Goal: Task Accomplishment & Management: Use online tool/utility

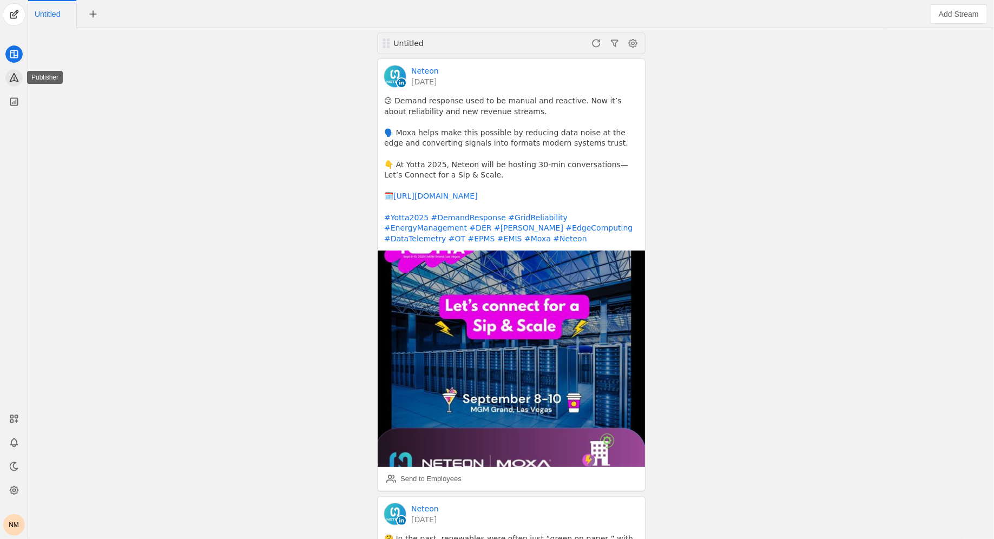
click at [15, 72] on icon at bounding box center [14, 77] width 11 height 11
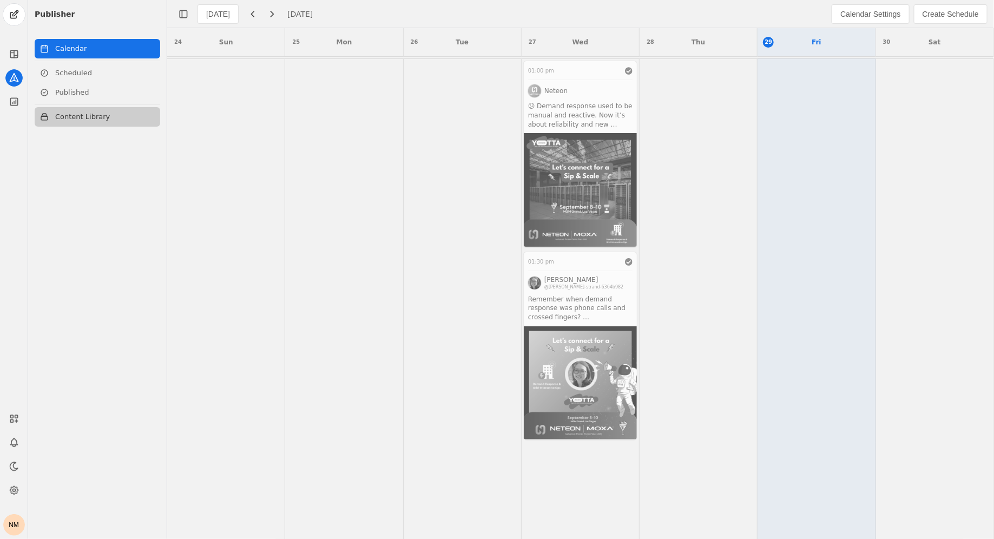
click at [83, 108] on link "Content Library" at bounding box center [98, 116] width 126 height 19
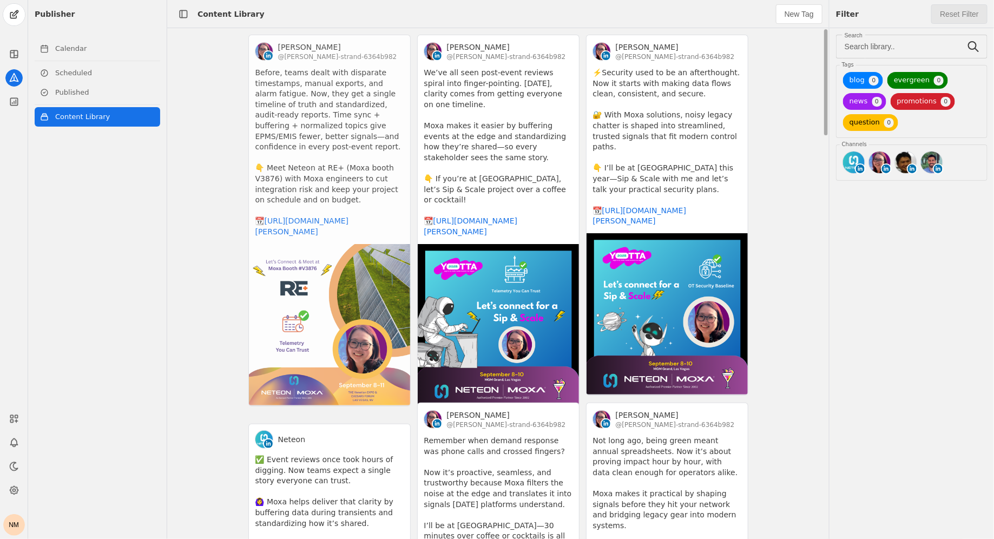
click at [365, 104] on app-activity "[PERSON_NAME] @[PERSON_NAME]-strand-6364b982 Before, teams dealt with disparate…" at bounding box center [329, 221] width 162 height 372
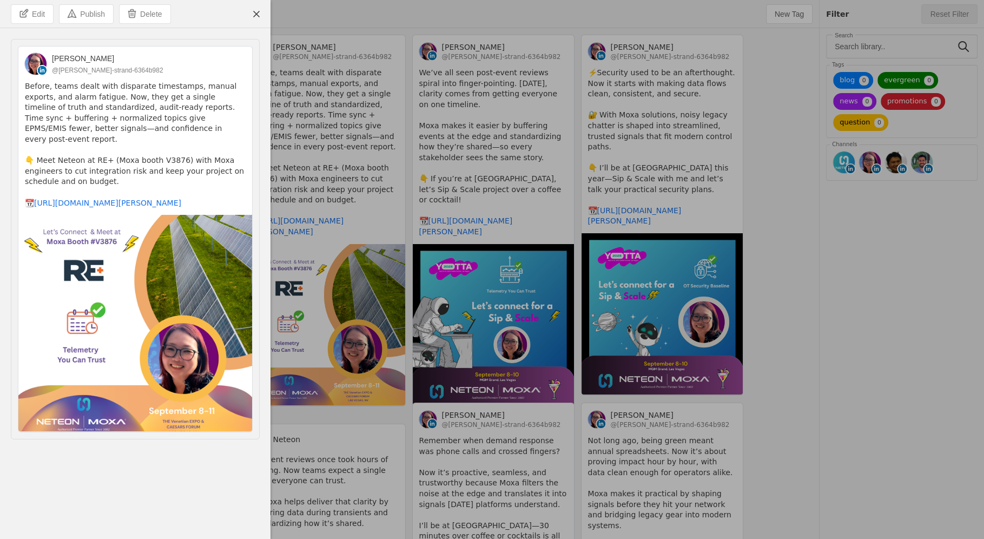
click at [203, 362] on img at bounding box center [135, 323] width 234 height 216
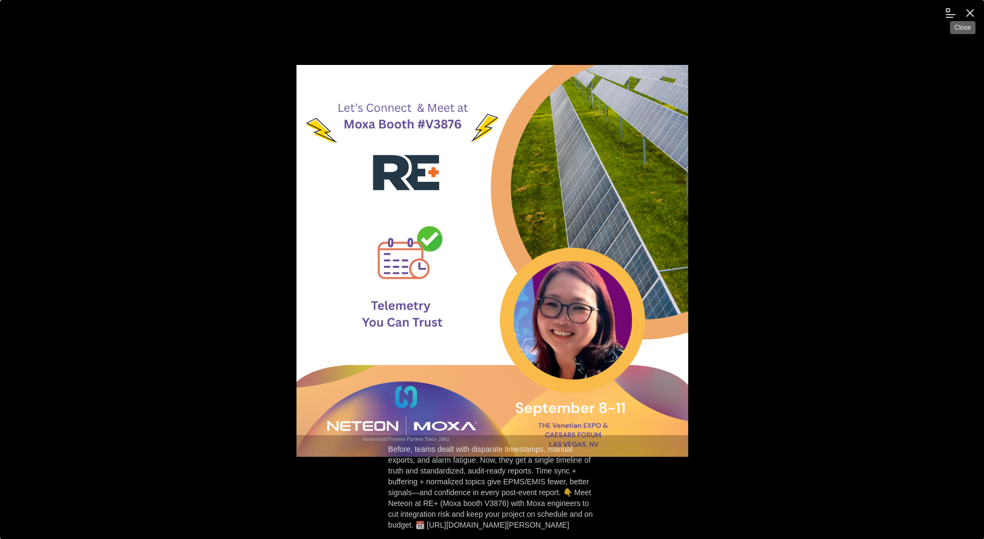
click at [967, 14] on span "undefined" at bounding box center [969, 12] width 19 height 19
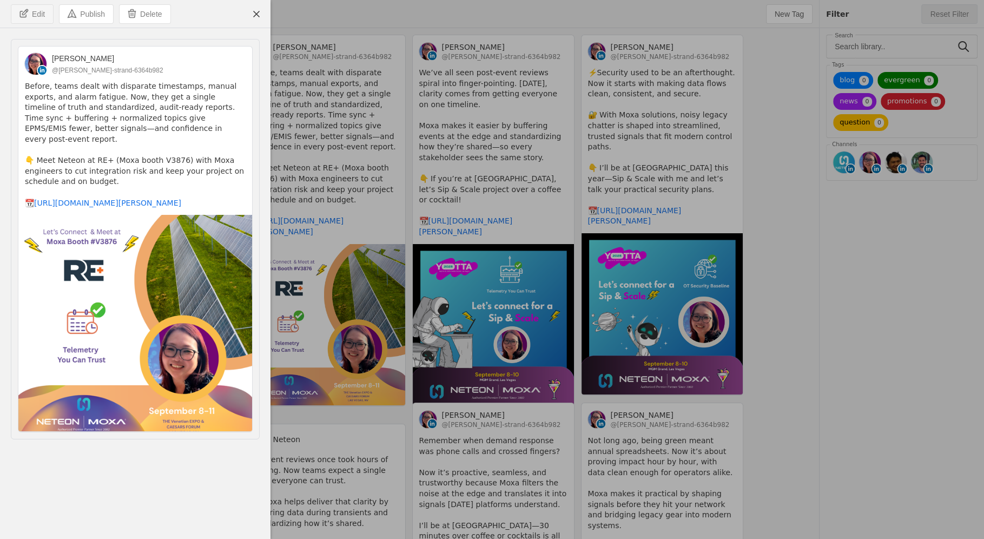
click at [36, 15] on span "Edit" at bounding box center [38, 14] width 13 height 11
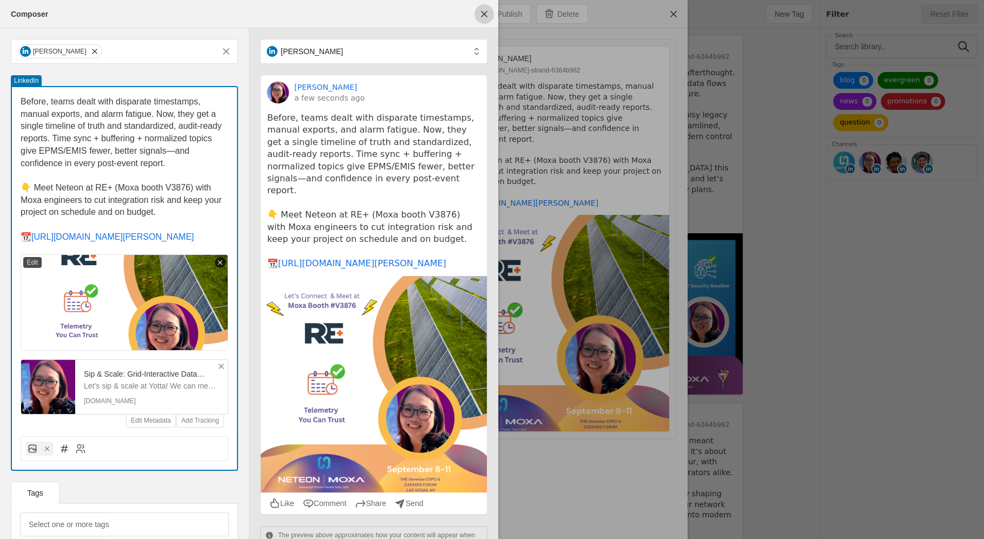
click at [479, 17] on span "undefined" at bounding box center [483, 13] width 19 height 19
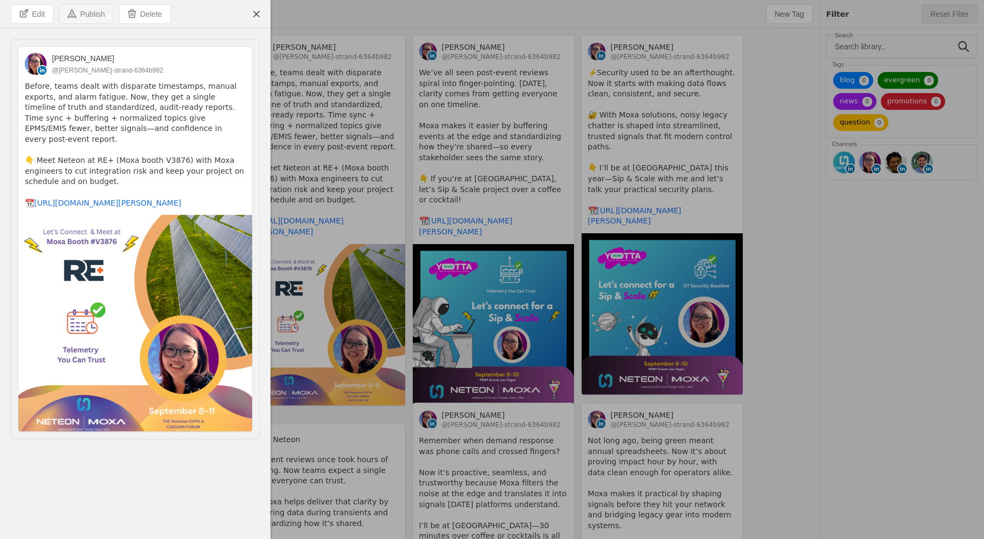
click at [93, 10] on span "Publish" at bounding box center [92, 14] width 25 height 11
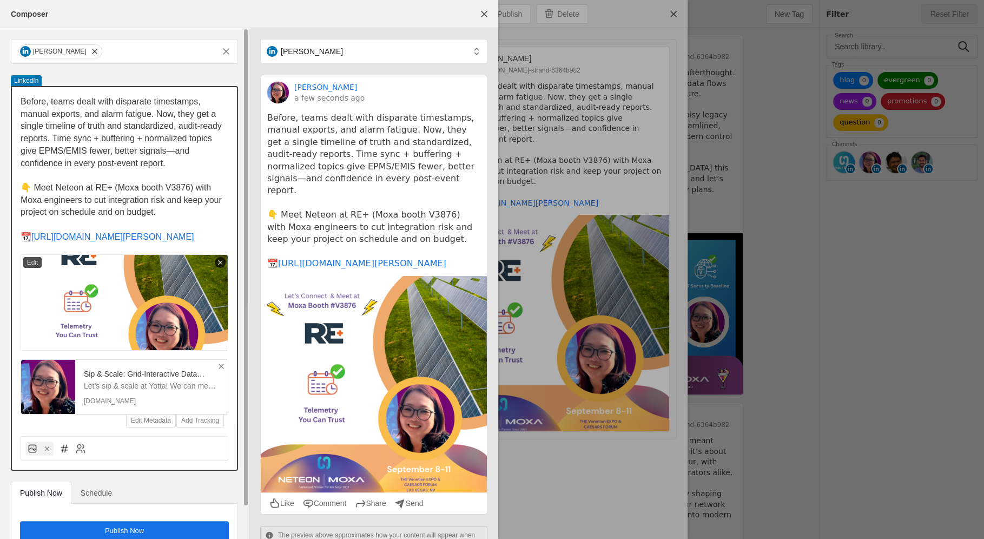
scroll to position [32, 0]
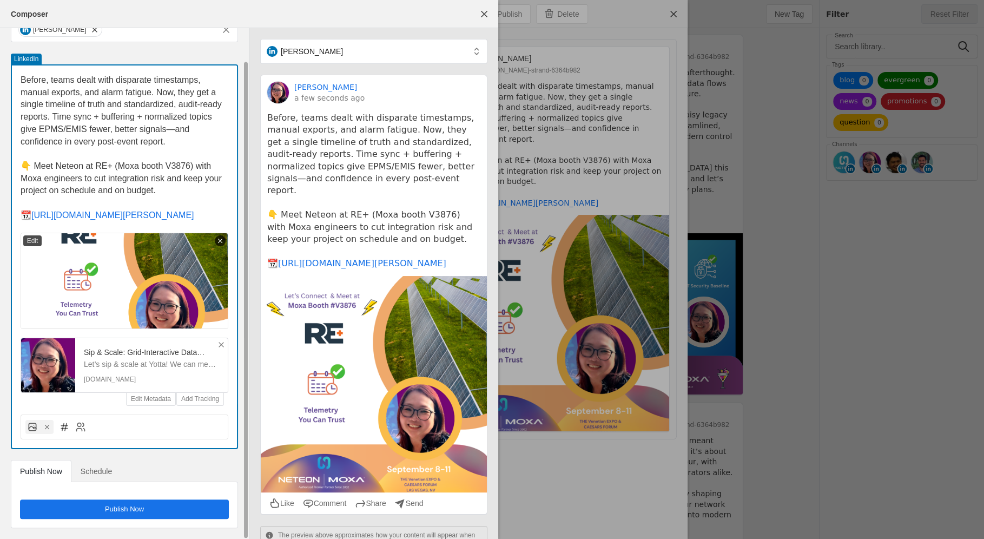
drag, startPoint x: 167, startPoint y: 183, endPoint x: 5, endPoint y: 58, distance: 204.0
click at [5, 58] on div "[PERSON_NAME] LinkedIn Before, teams dealt with disparate timestamps, manual ex…" at bounding box center [124, 272] width 249 height 532
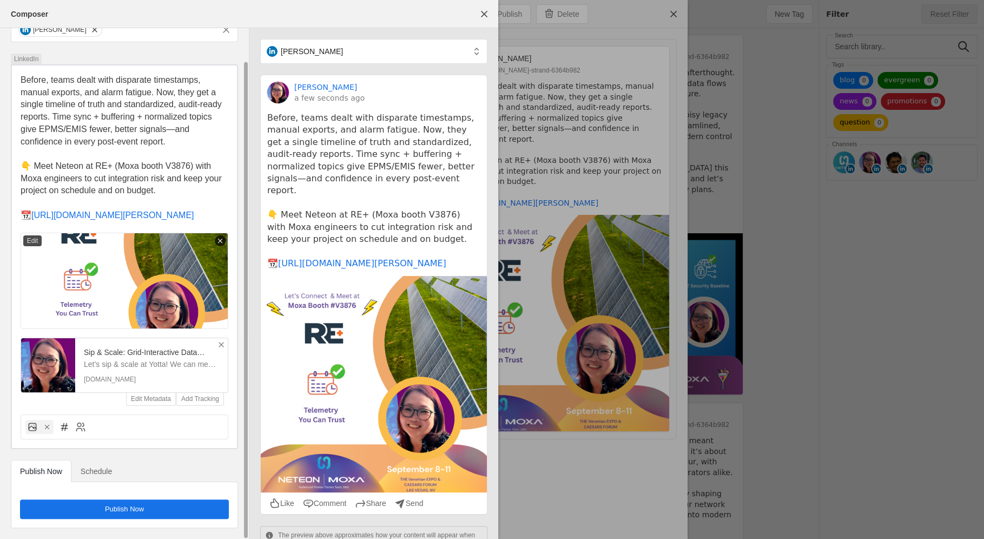
copy div "Before, teams dealt with disparate timestamps, manual exports, and alarm fatigu…"
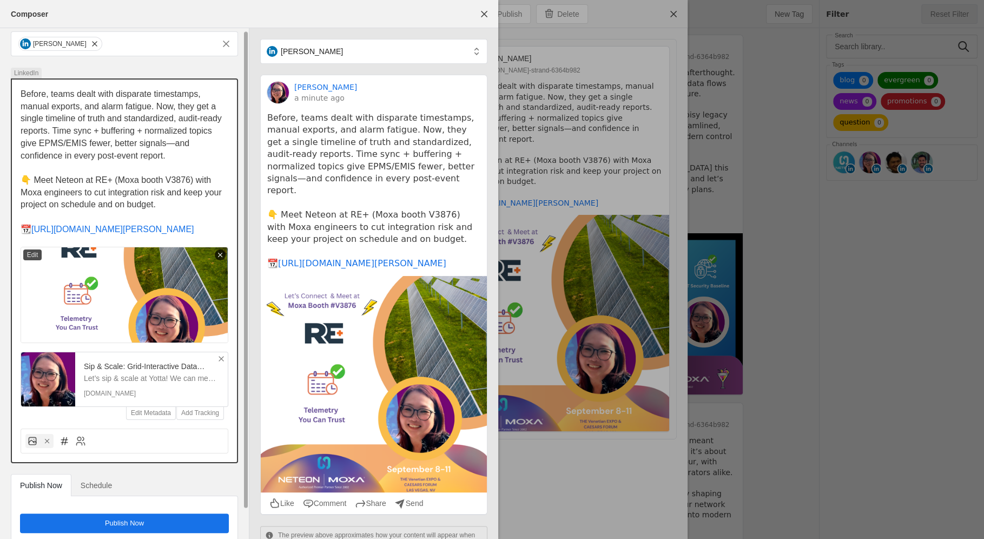
scroll to position [2, 0]
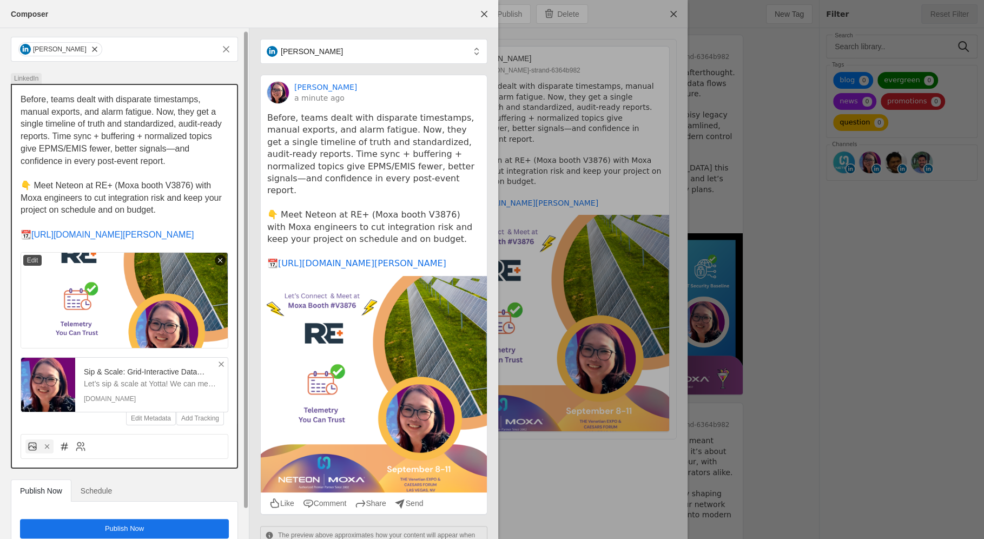
click at [174, 241] on p "📆 [URL][DOMAIN_NAME][PERSON_NAME]" at bounding box center [125, 235] width 208 height 12
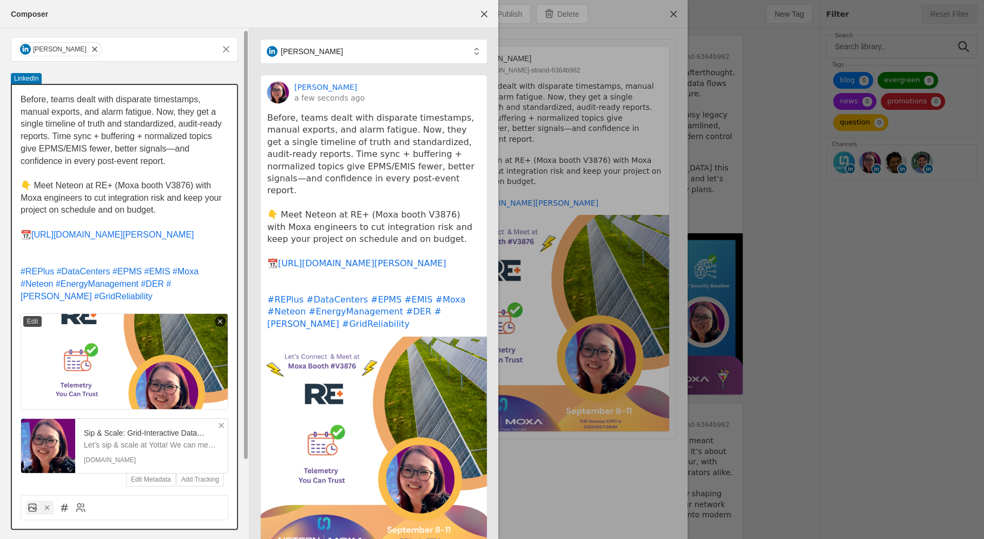
scroll to position [0, 0]
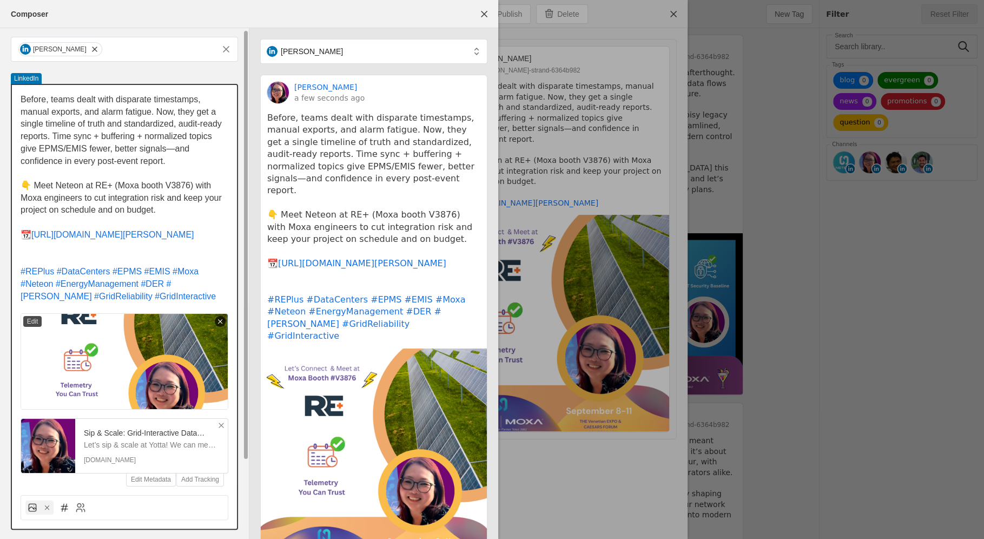
drag, startPoint x: 82, startPoint y: 309, endPoint x: 162, endPoint y: 315, distance: 79.8
click at [162, 315] on div "Before, teams dealt with disparate timestamps, manual exports, and alarm fatigu…" at bounding box center [124, 285] width 225 height 401
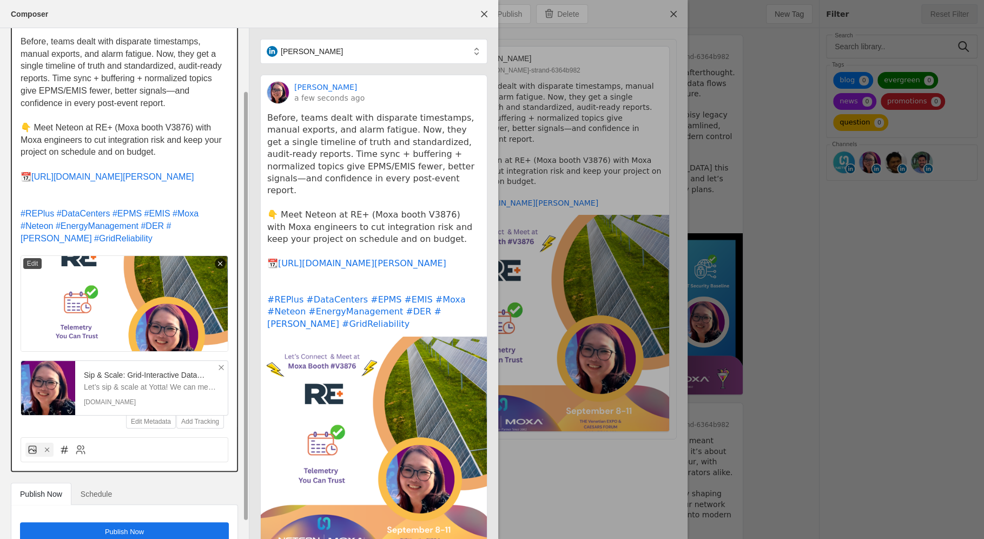
scroll to position [93, 0]
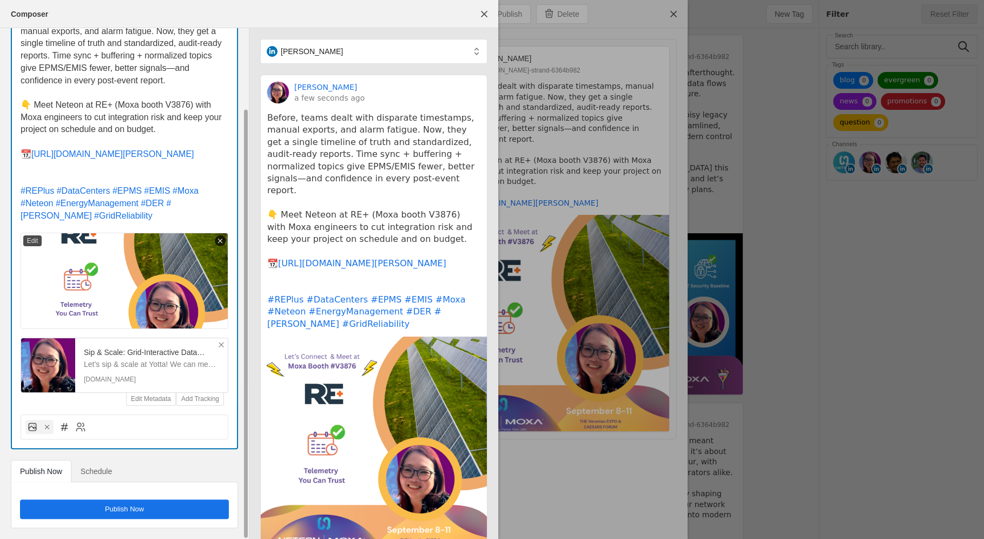
click at [100, 469] on span "Schedule" at bounding box center [96, 471] width 31 height 8
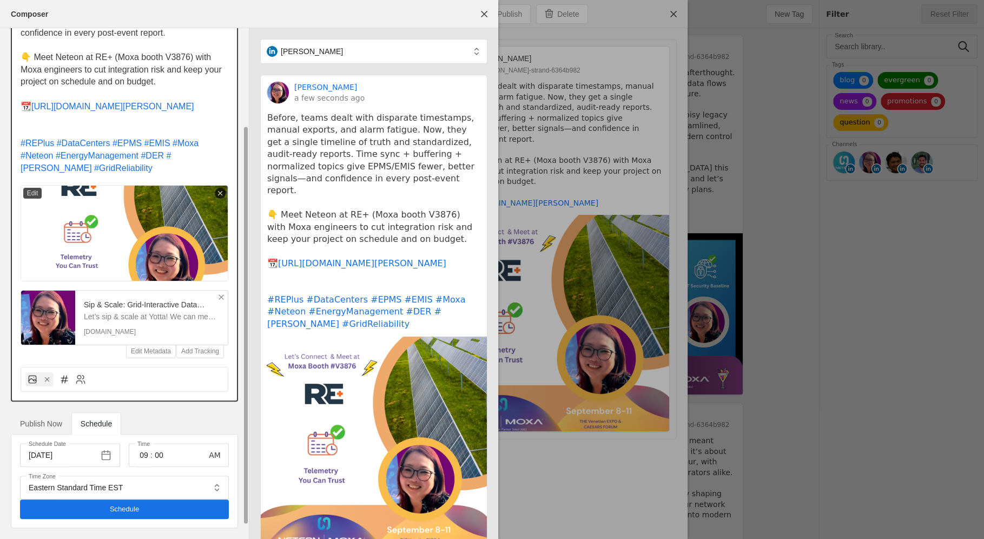
scroll to position [95, 0]
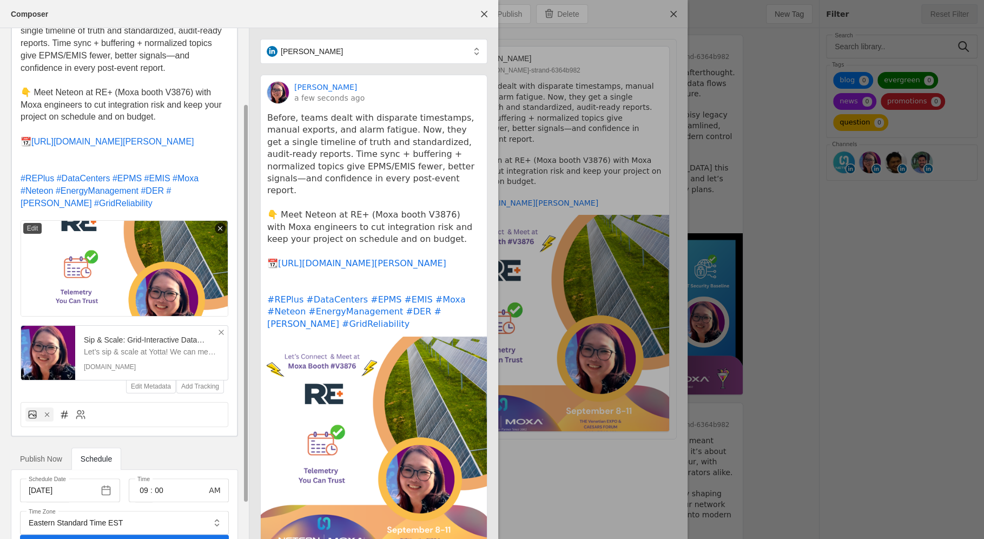
drag, startPoint x: 100, startPoint y: 219, endPoint x: 5, endPoint y: 189, distance: 99.2
click at [5, 189] on div "[PERSON_NAME] LinkedIn Before, teams dealt with disparate timestamps, manual ex…" at bounding box center [124, 253] width 249 height 641
copy p "#REPlus #DataCenters #EPMS #EMIS #Moxa #Neteon #EnergyManagement #DER #[PERSON_…"
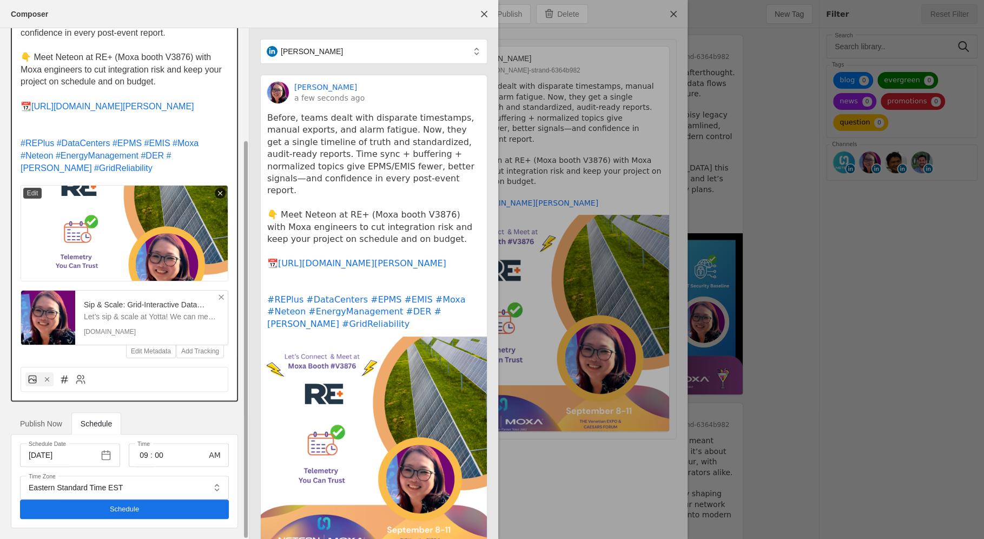
scroll to position [141, 0]
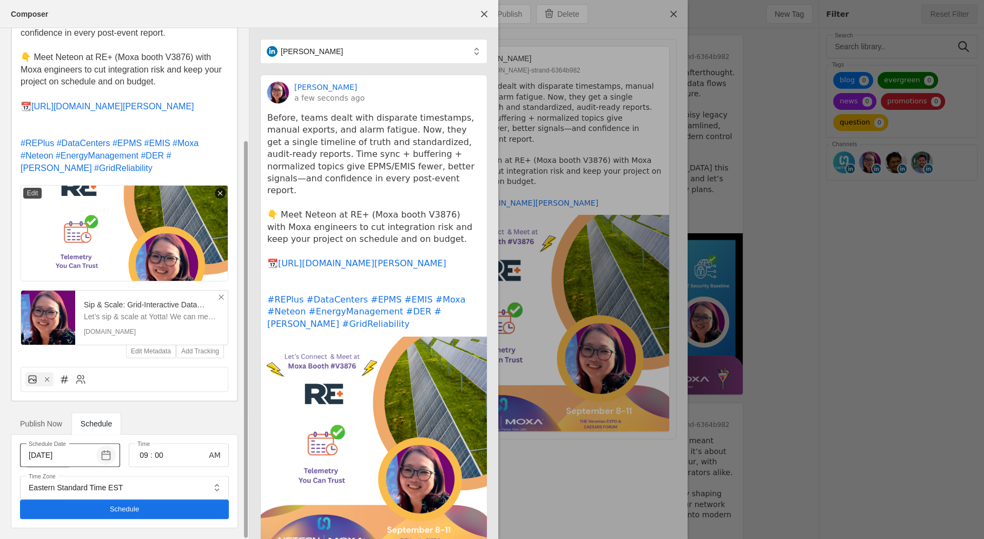
click at [100, 464] on span "button" at bounding box center [105, 454] width 19 height 19
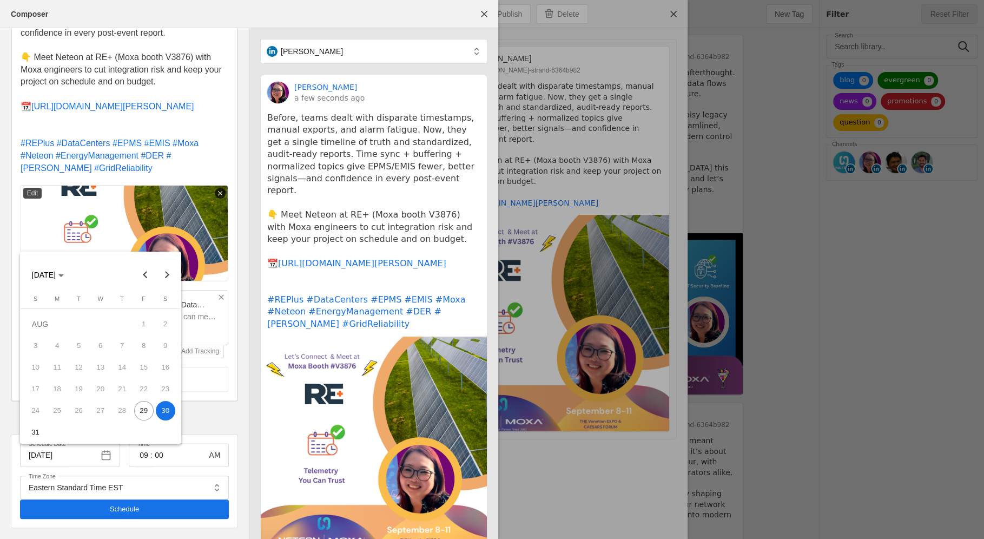
click at [145, 408] on span "29" at bounding box center [143, 410] width 19 height 19
type input "[DATE]"
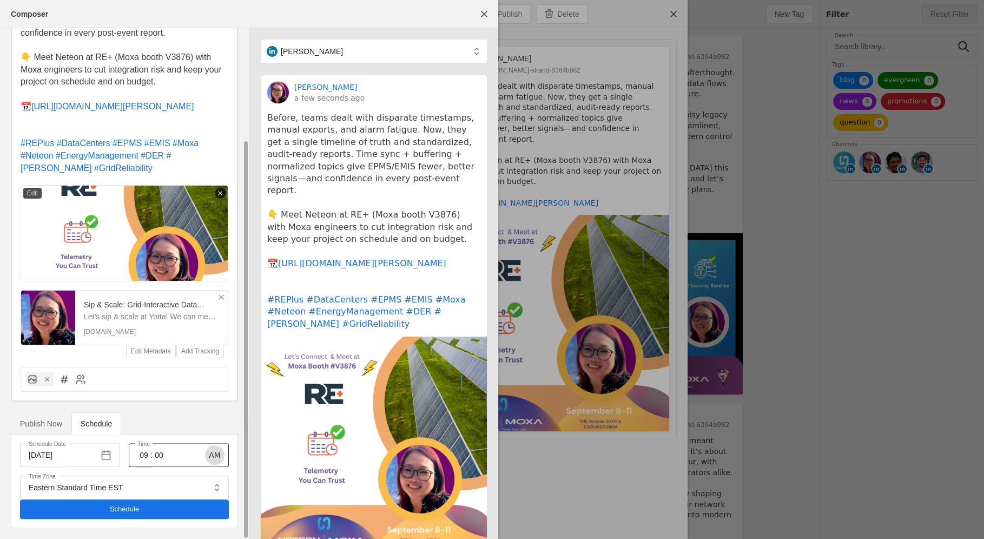
click at [217, 455] on span "button" at bounding box center [214, 454] width 19 height 19
drag, startPoint x: 148, startPoint y: 455, endPoint x: 139, endPoint y: 455, distance: 9.2
click at [140, 455] on input "09" at bounding box center [143, 455] width 13 height 13
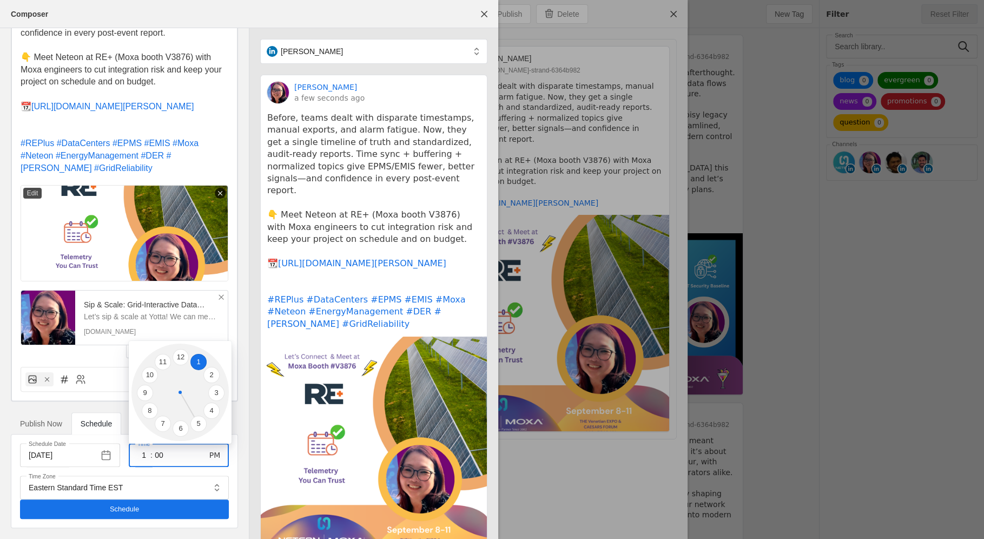
type input "01"
click at [199, 362] on li "1" at bounding box center [198, 362] width 16 height 16
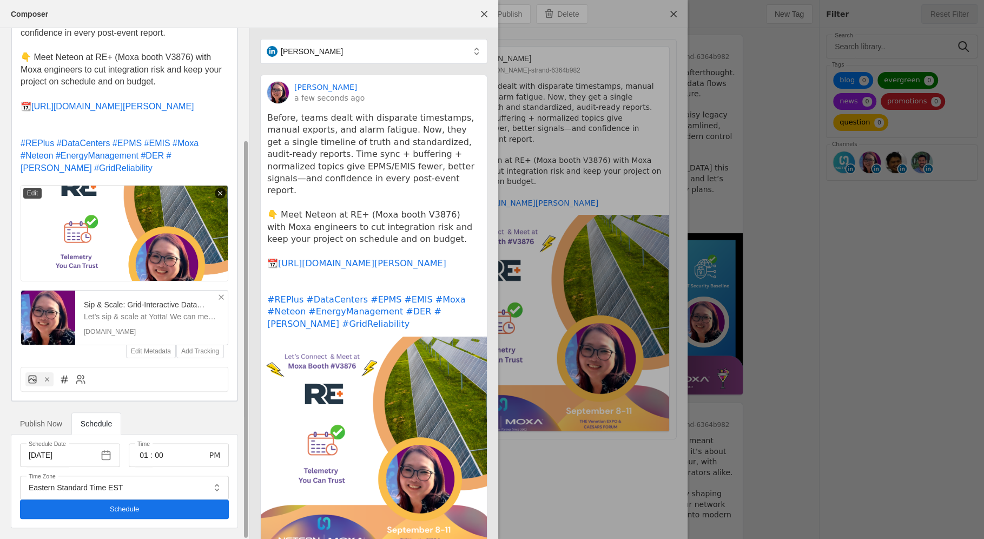
click at [170, 515] on span "undefined" at bounding box center [124, 508] width 209 height 19
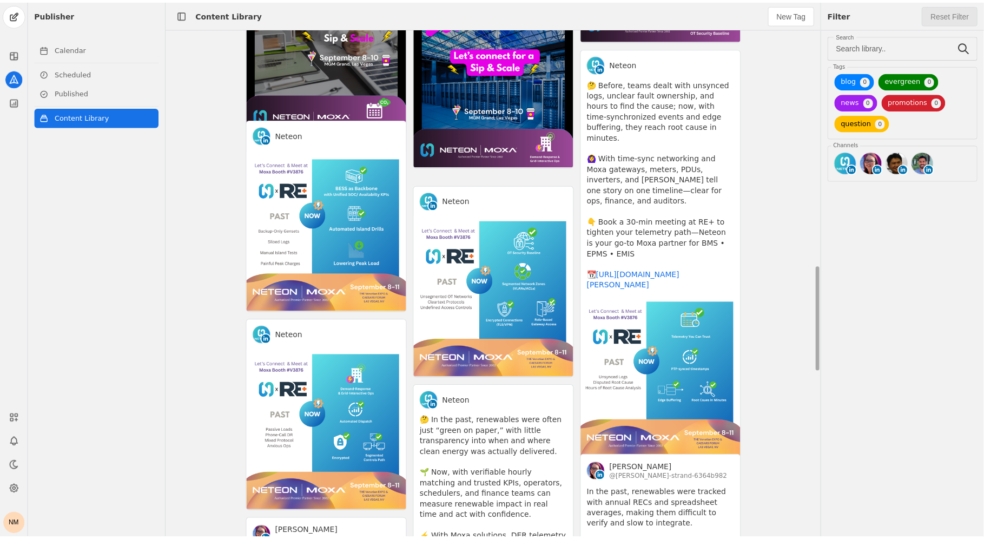
scroll to position [1005, 0]
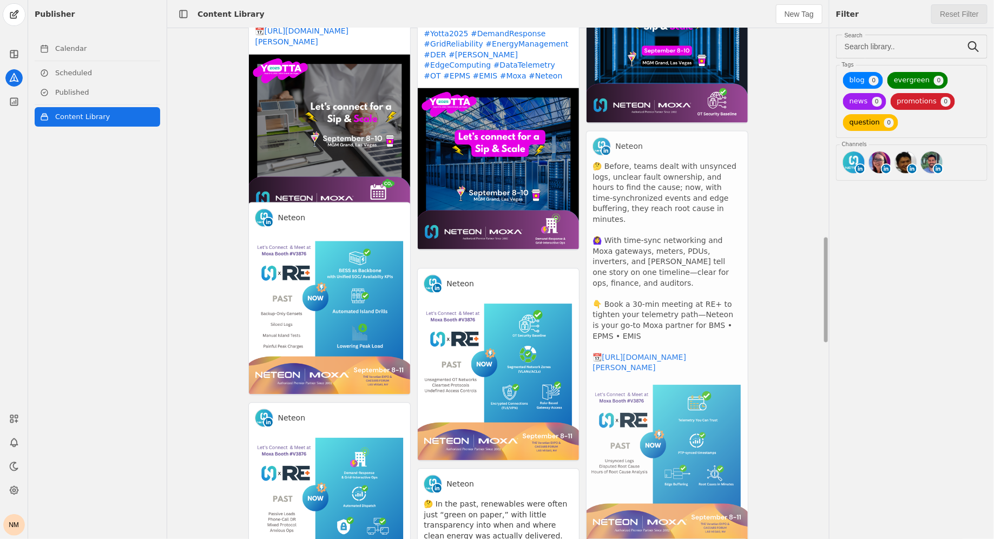
click at [682, 252] on app-activity "Neteon 🤔 Before, teams dealt with unsynced logs, unclear fault ownership, and h…" at bounding box center [667, 337] width 162 height 412
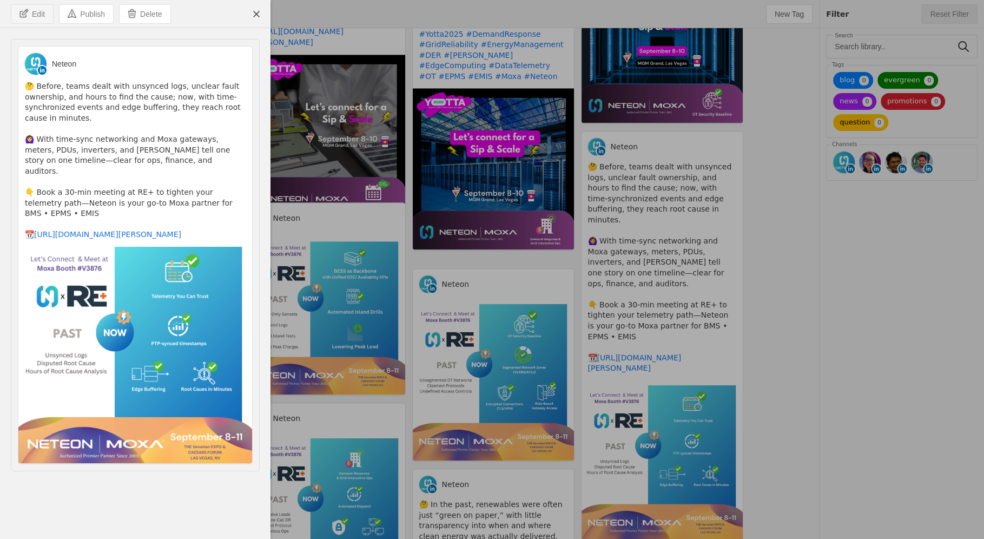
click at [42, 17] on span "Edit" at bounding box center [38, 14] width 13 height 11
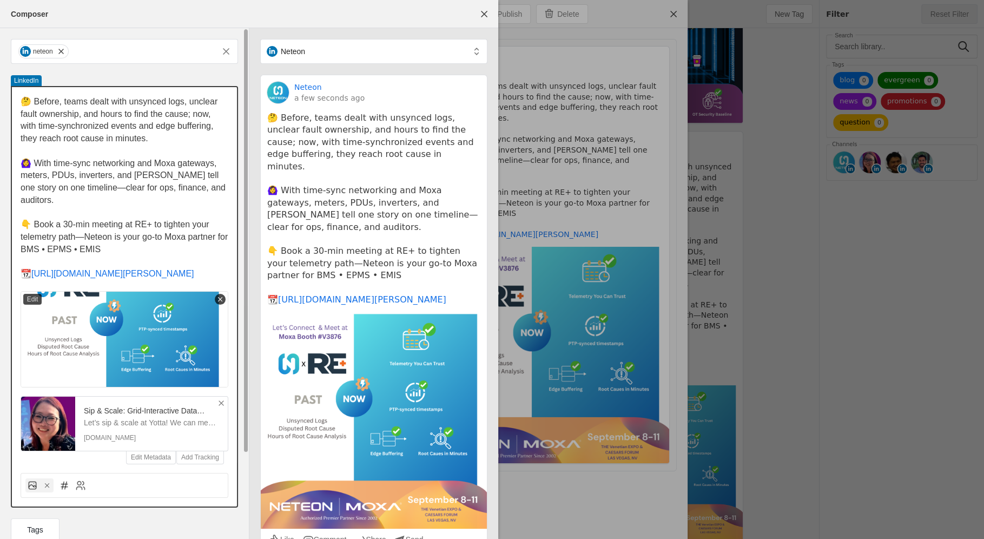
click at [174, 278] on p "📆 [URL][DOMAIN_NAME][PERSON_NAME]" at bounding box center [125, 274] width 208 height 12
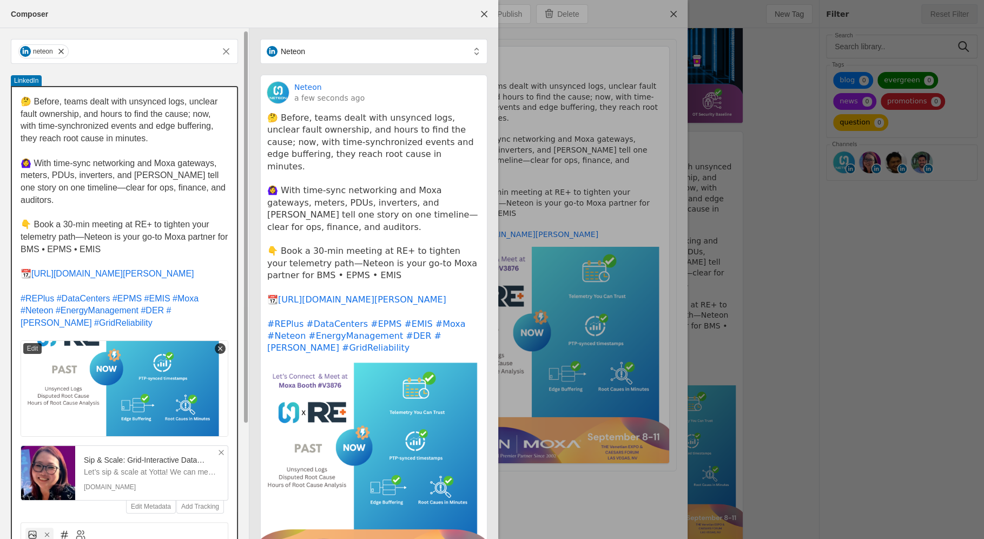
scroll to position [149, 0]
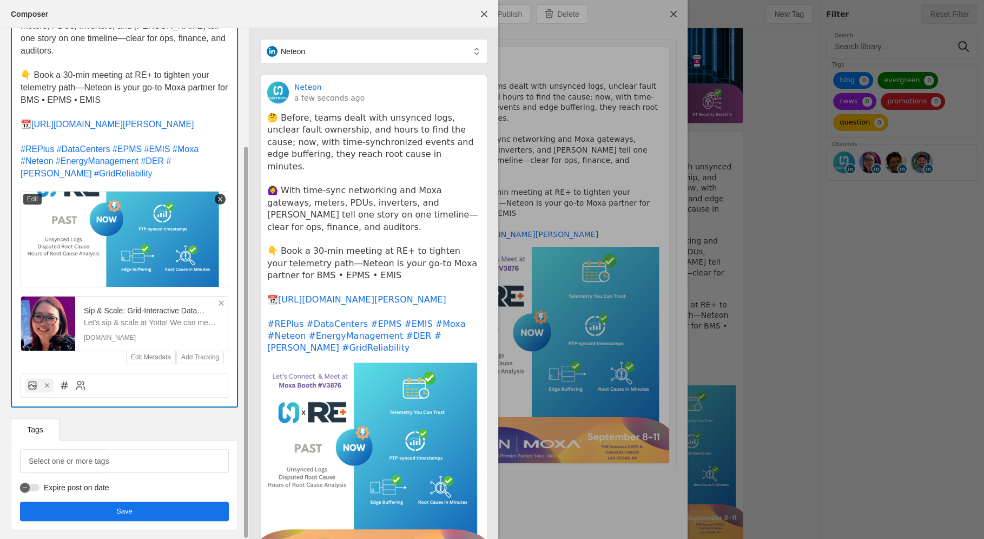
click at [125, 512] on span "Save" at bounding box center [124, 511] width 16 height 11
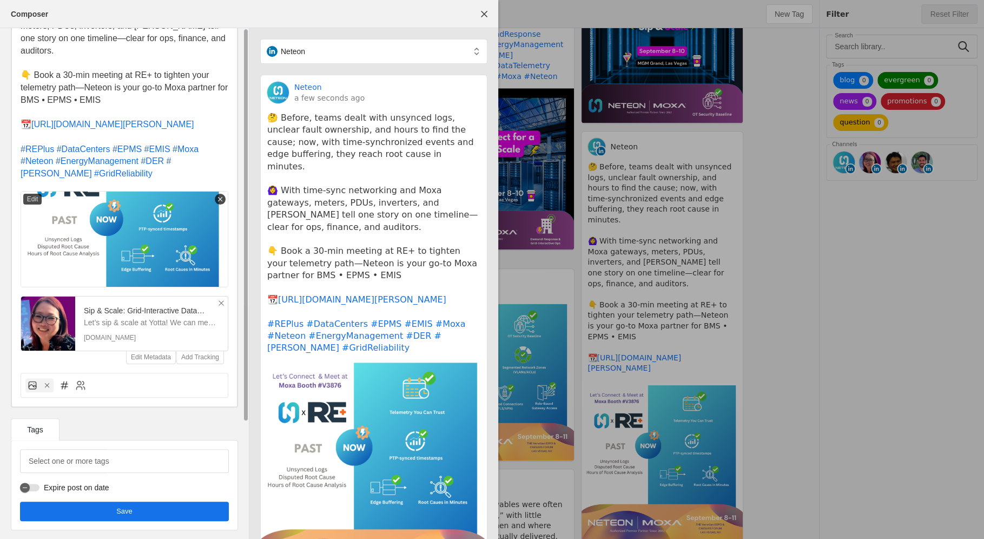
scroll to position [0, 0]
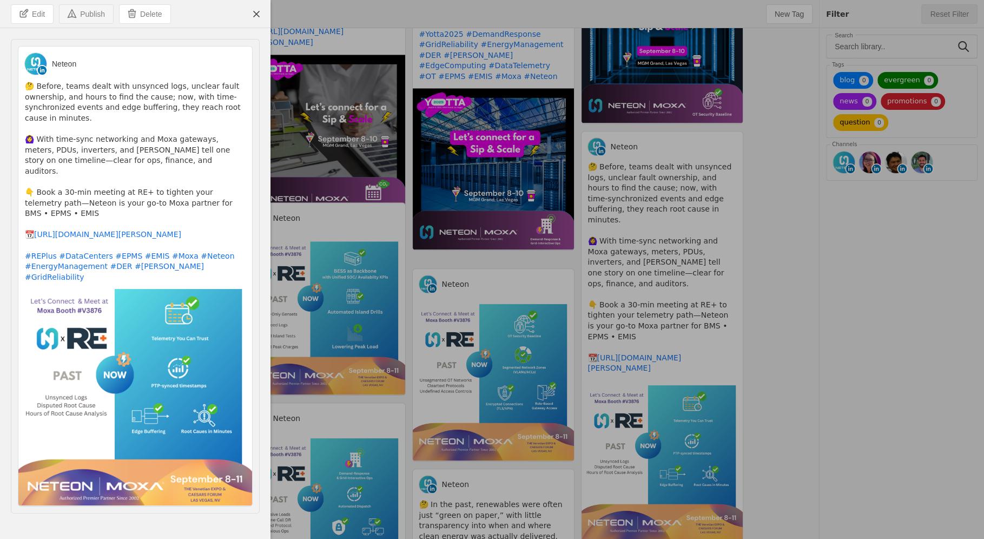
click at [91, 16] on span "Publish" at bounding box center [92, 14] width 25 height 11
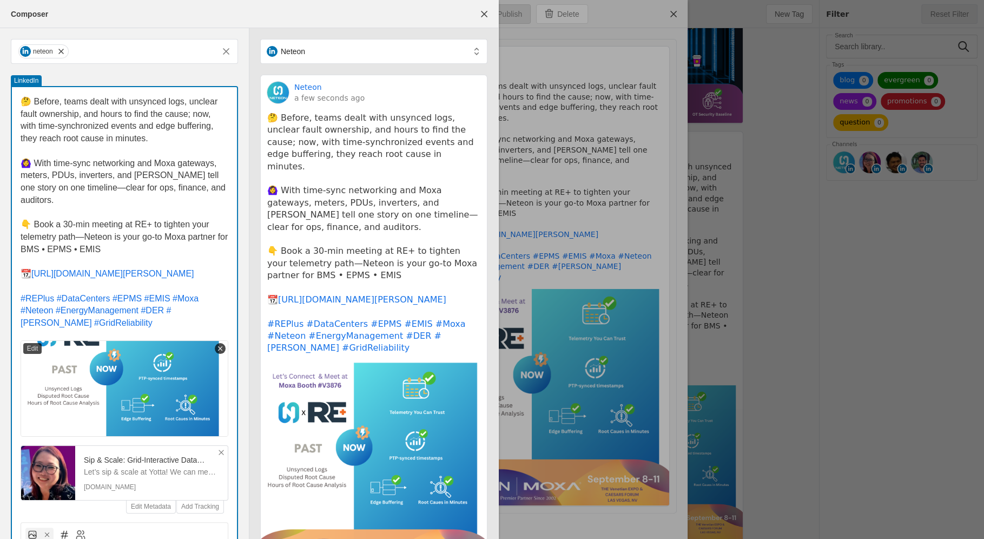
type input "Eastern Standard Time EST"
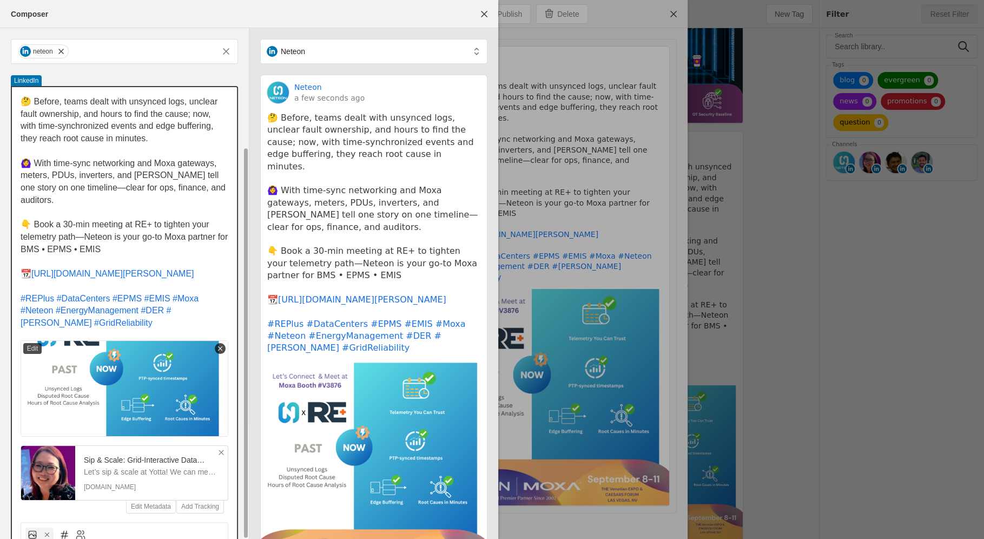
scroll to position [153, 0]
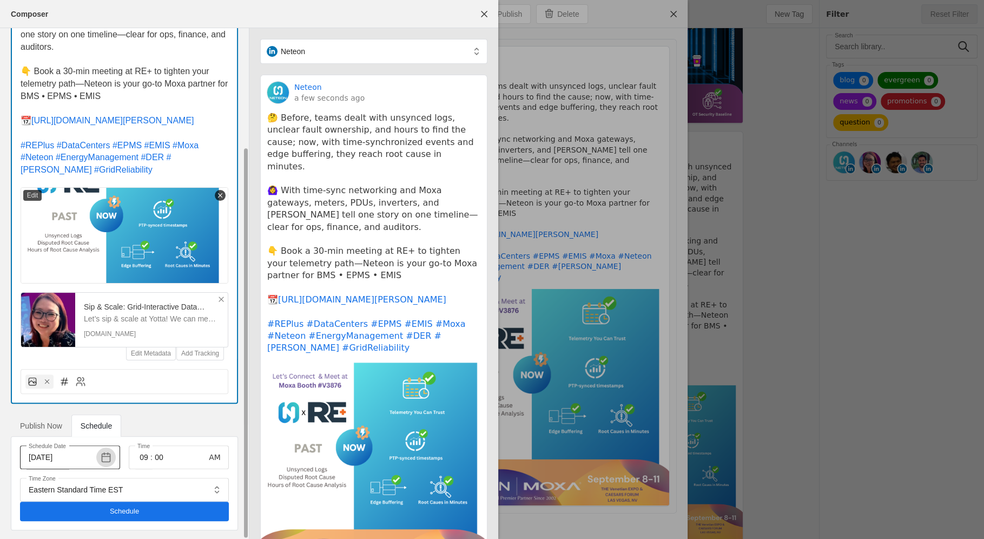
click at [111, 453] on span "button" at bounding box center [105, 456] width 19 height 19
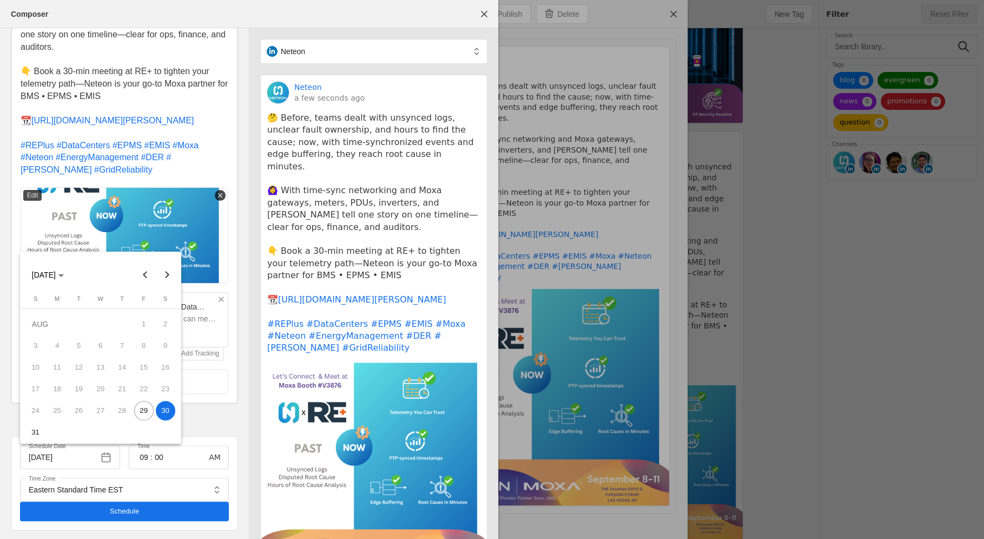
click at [147, 405] on span "29" at bounding box center [143, 410] width 19 height 19
type input "[DATE]"
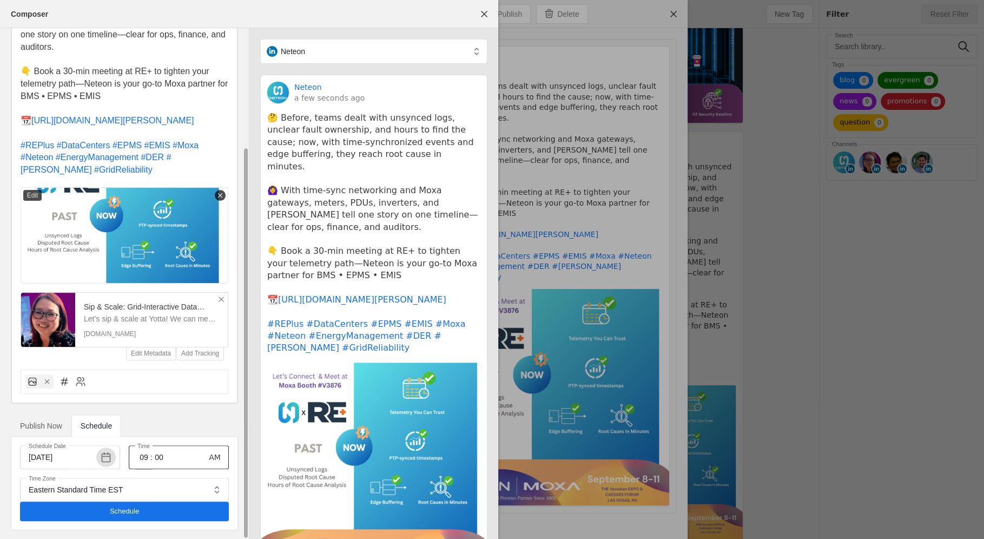
click at [156, 452] on input "00" at bounding box center [159, 457] width 13 height 13
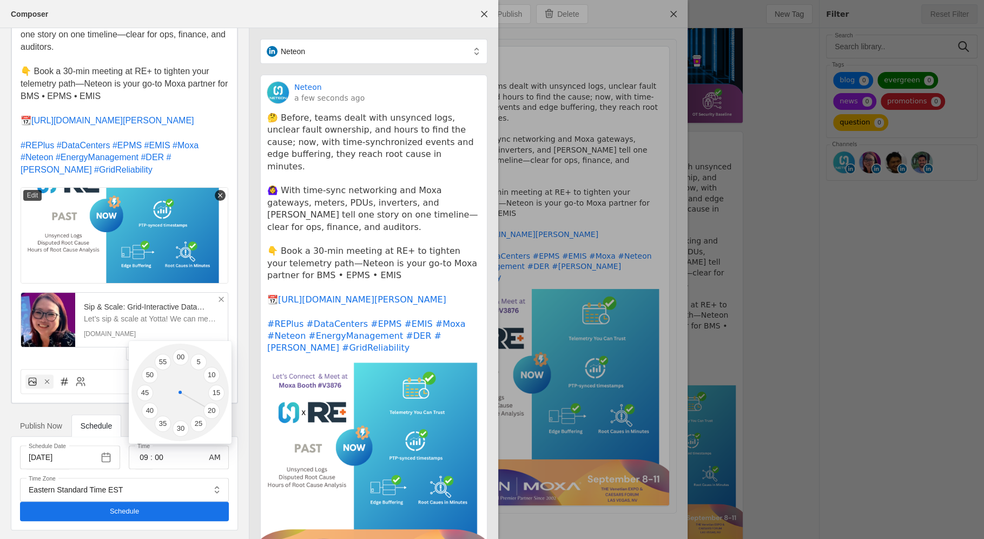
click at [203, 457] on div at bounding box center [492, 269] width 984 height 539
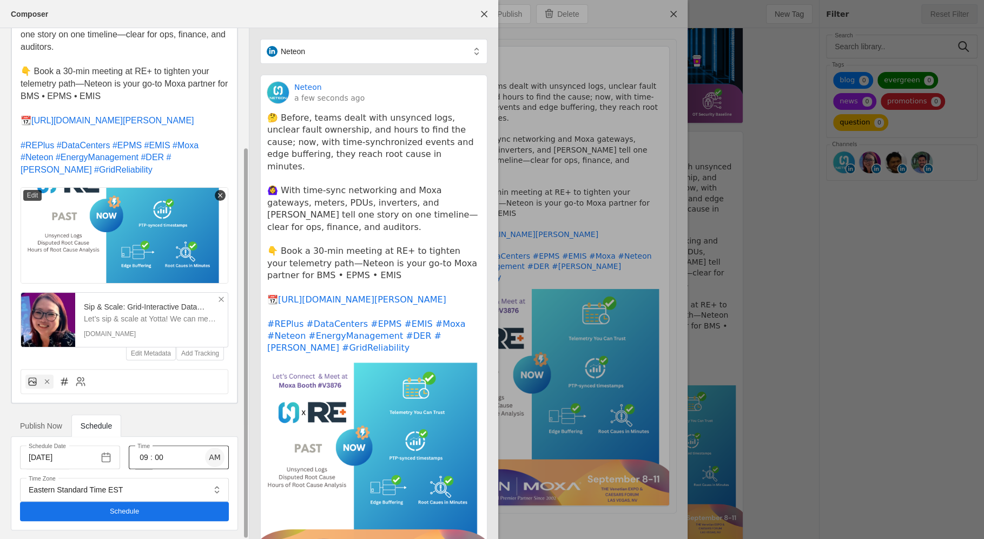
click at [214, 456] on span "button" at bounding box center [214, 456] width 19 height 19
click at [147, 452] on input "09" at bounding box center [143, 457] width 13 height 13
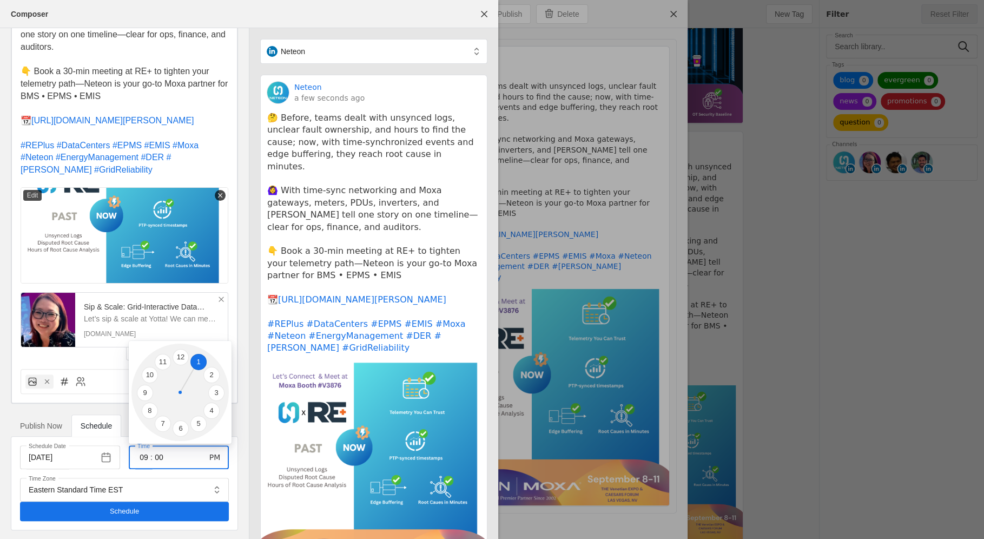
click at [194, 364] on li "1" at bounding box center [198, 362] width 16 height 16
type input "01"
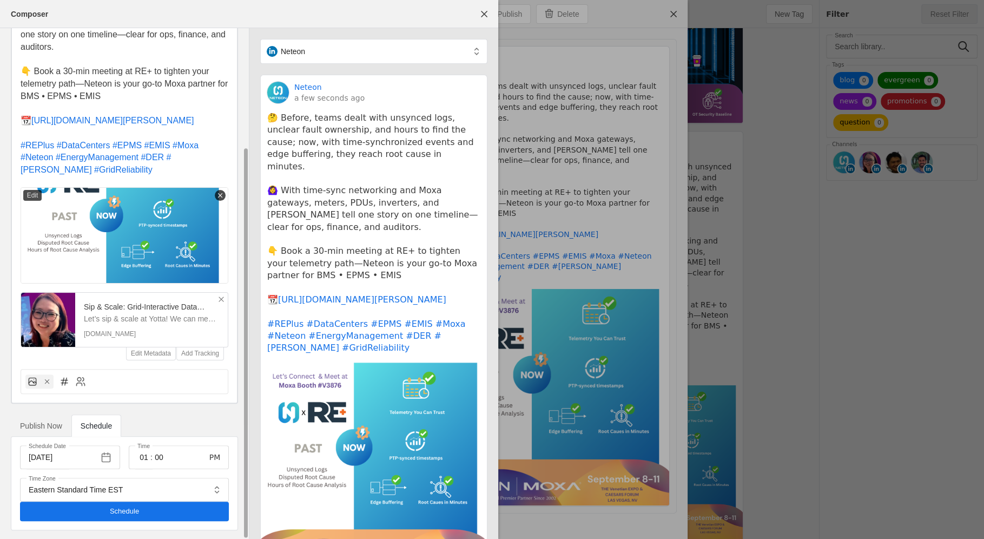
click at [158, 515] on span "undefined" at bounding box center [124, 511] width 209 height 19
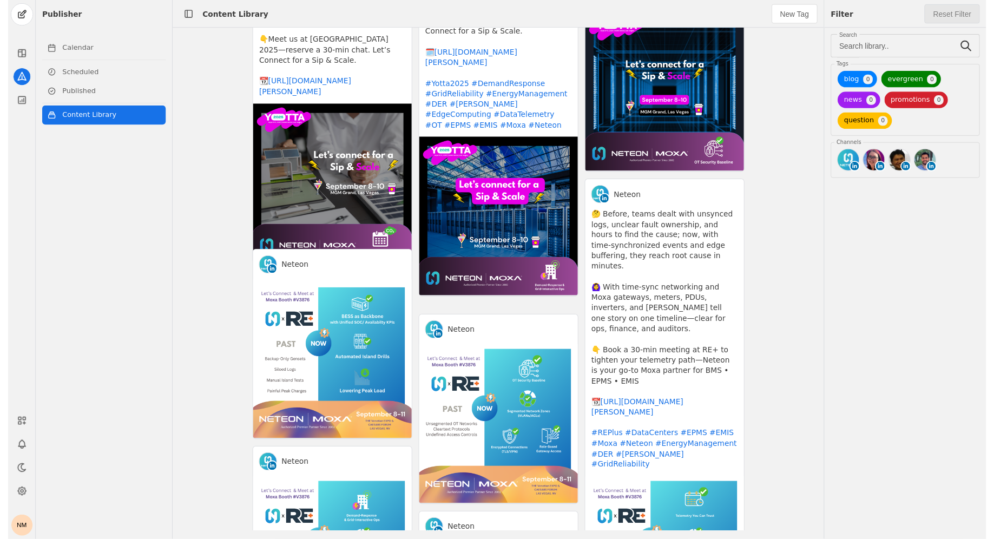
scroll to position [955, 0]
